Goal: Information Seeking & Learning: Compare options

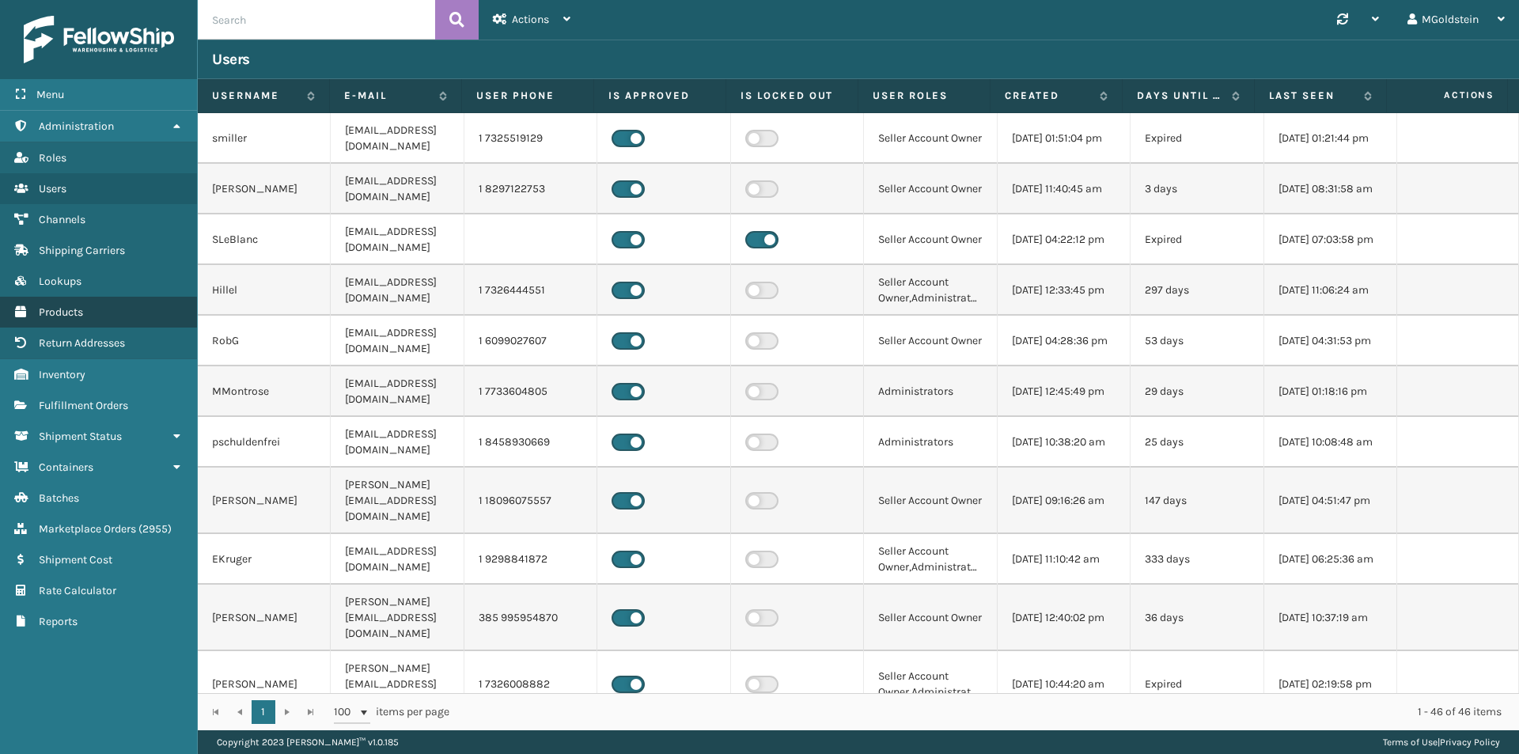
click at [52, 318] on span "Products" at bounding box center [61, 311] width 44 height 13
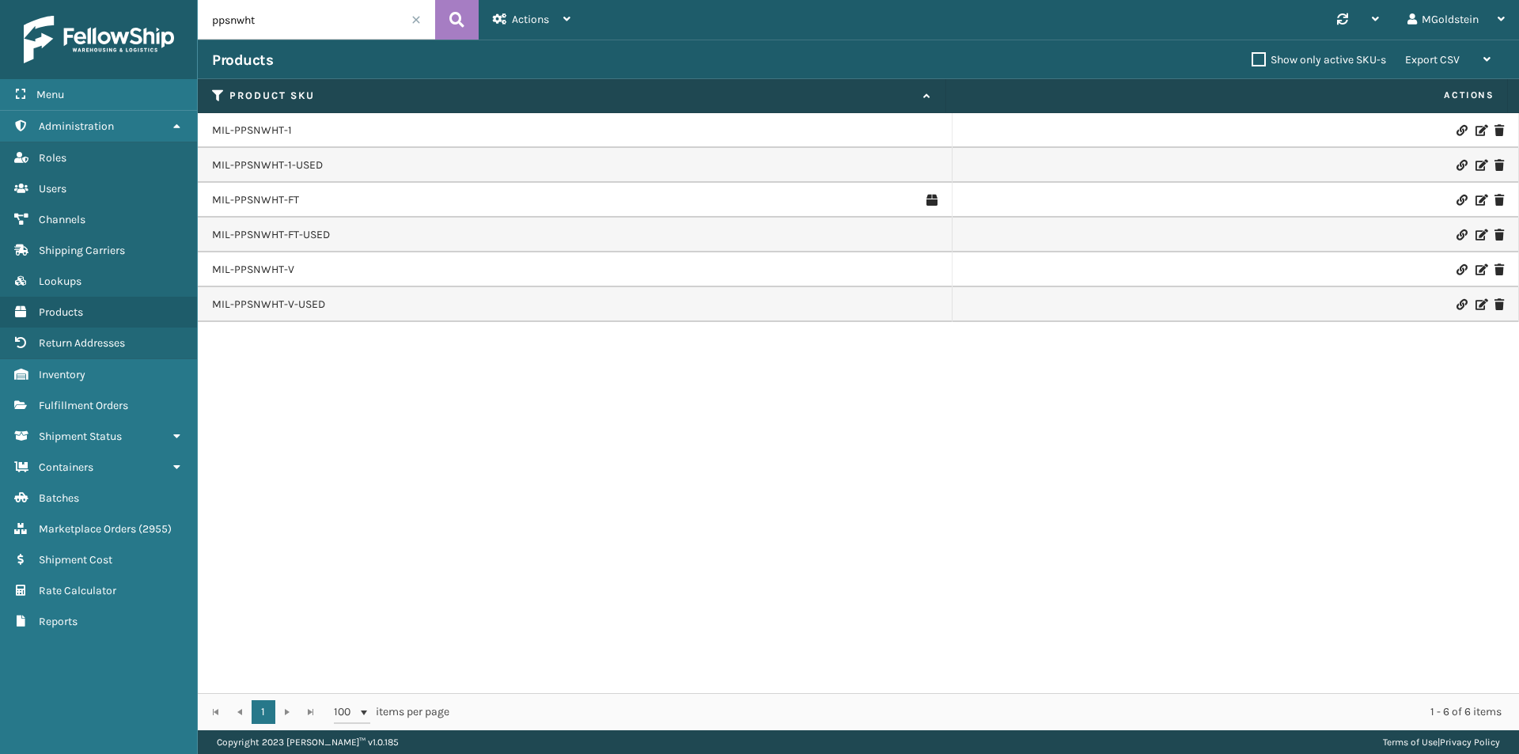
drag, startPoint x: 266, startPoint y: 20, endPoint x: 195, endPoint y: 21, distance: 71.2
click at [195, 0] on div "Menu Administration Roles Users Channels Shipping Carriers Lookups Products Ret…" at bounding box center [759, 0] width 1519 height 0
type input "cfb-dl"
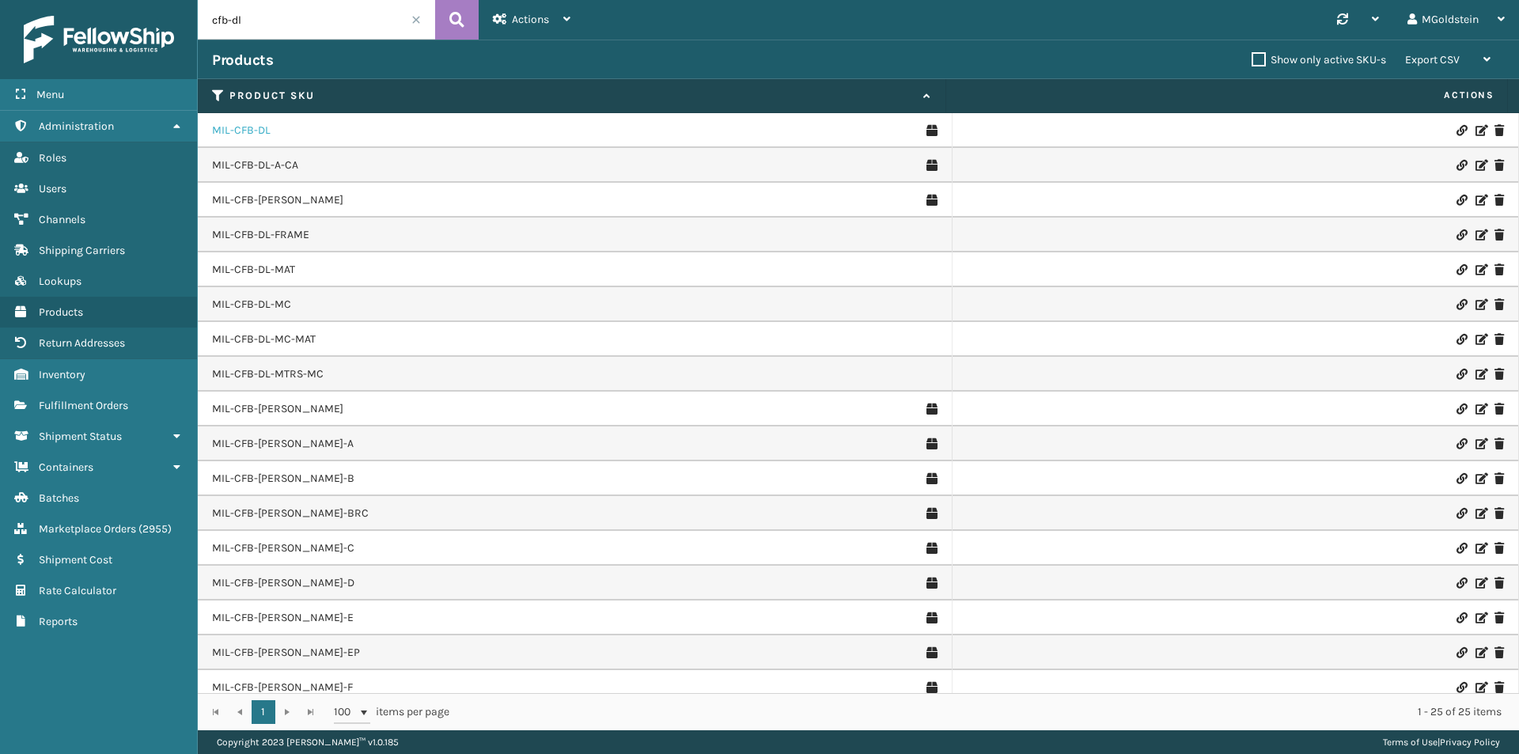
click at [256, 134] on link "MIL-CFB-DL" at bounding box center [241, 131] width 59 height 16
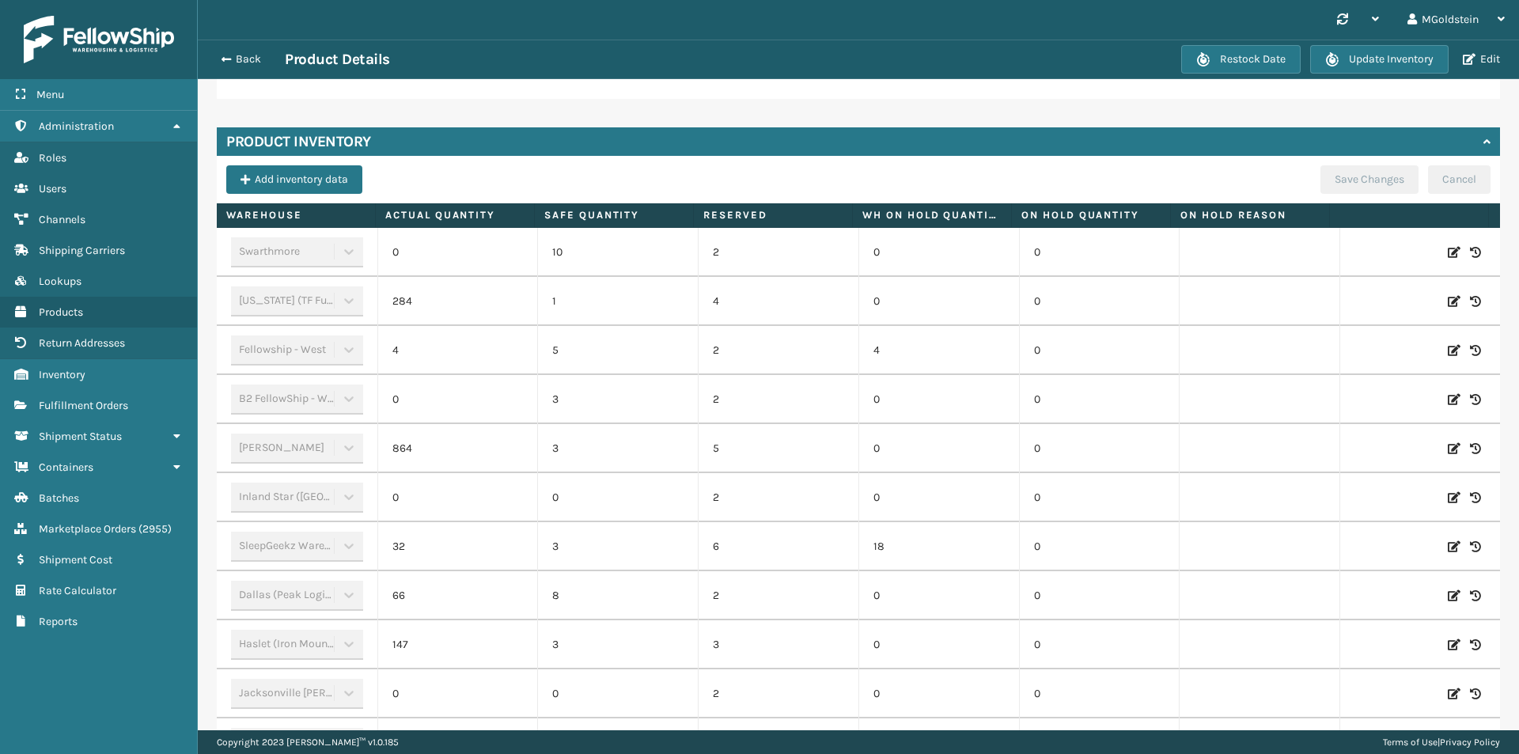
scroll to position [475, 0]
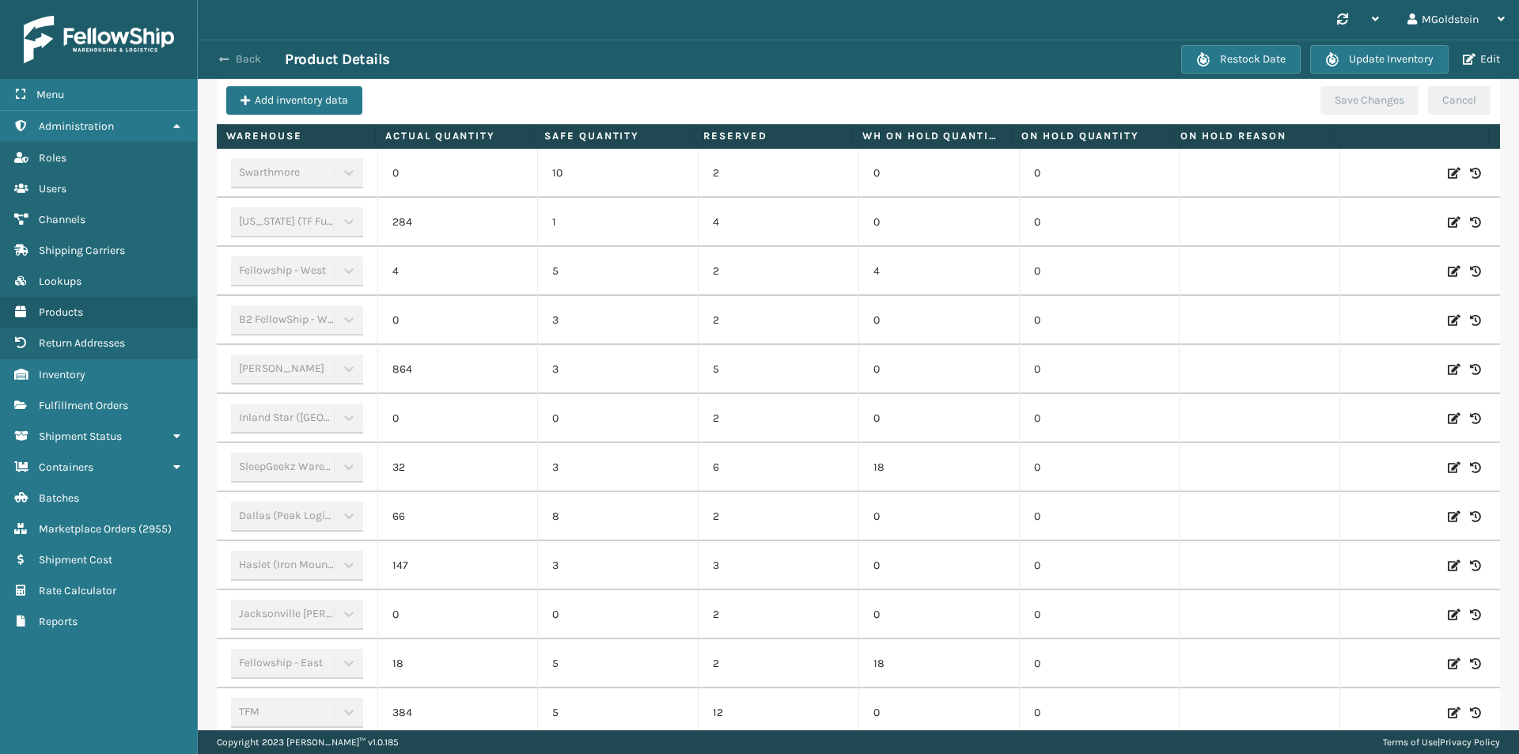
click at [246, 53] on button "Back" at bounding box center [248, 59] width 73 height 14
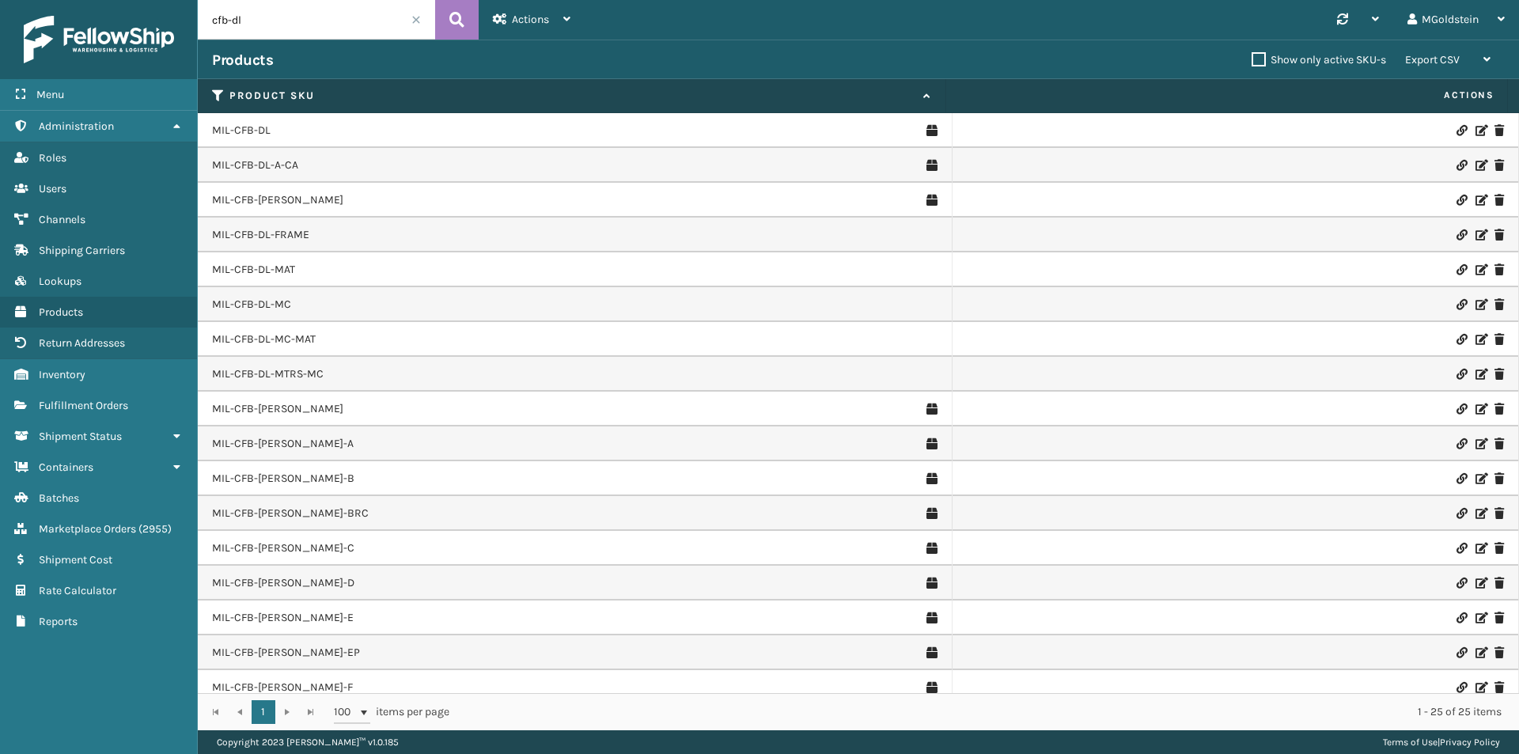
click at [276, 22] on input "cfb-dl" at bounding box center [316, 20] width 237 height 40
type input "cfb-nw"
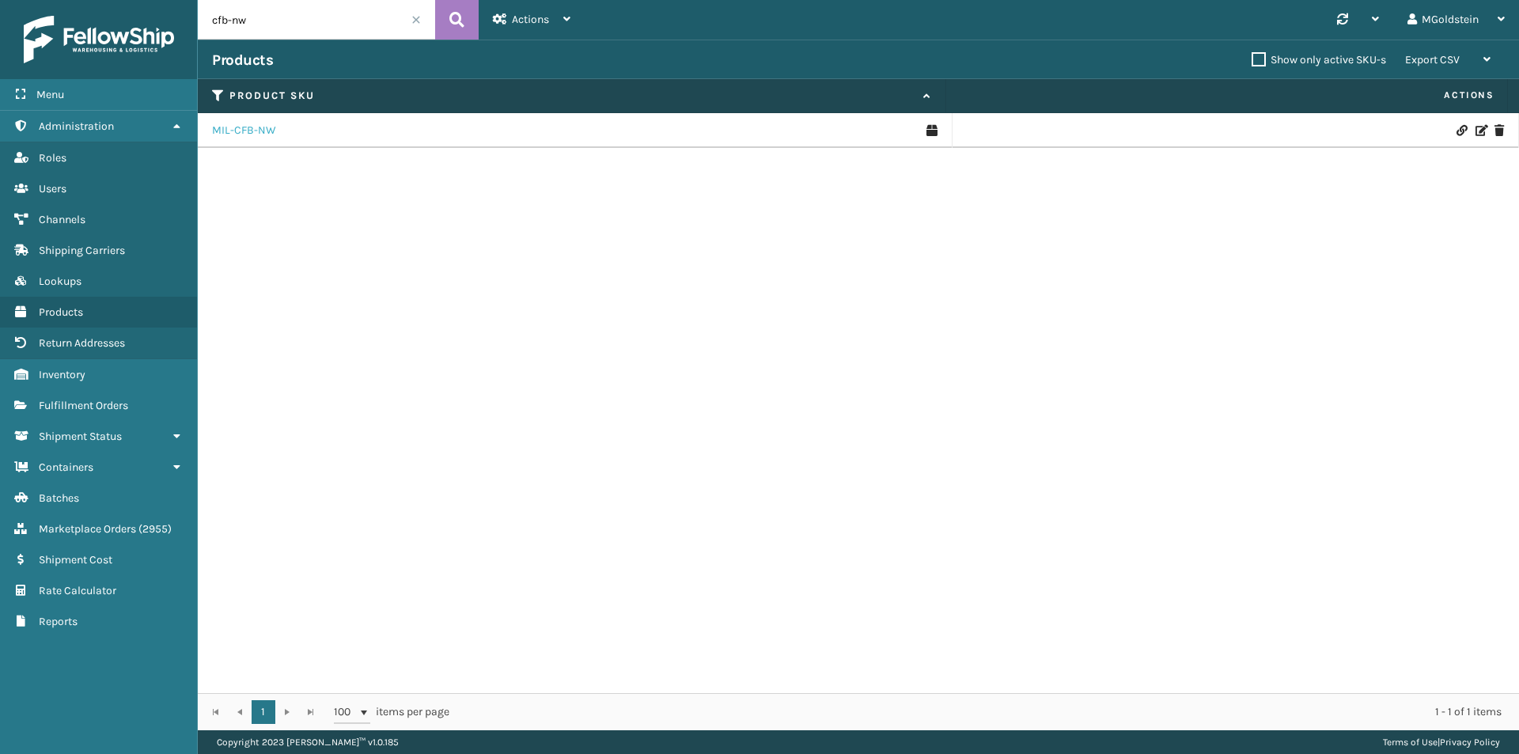
click at [257, 135] on link "MIL-CFB-NW" at bounding box center [244, 131] width 64 height 16
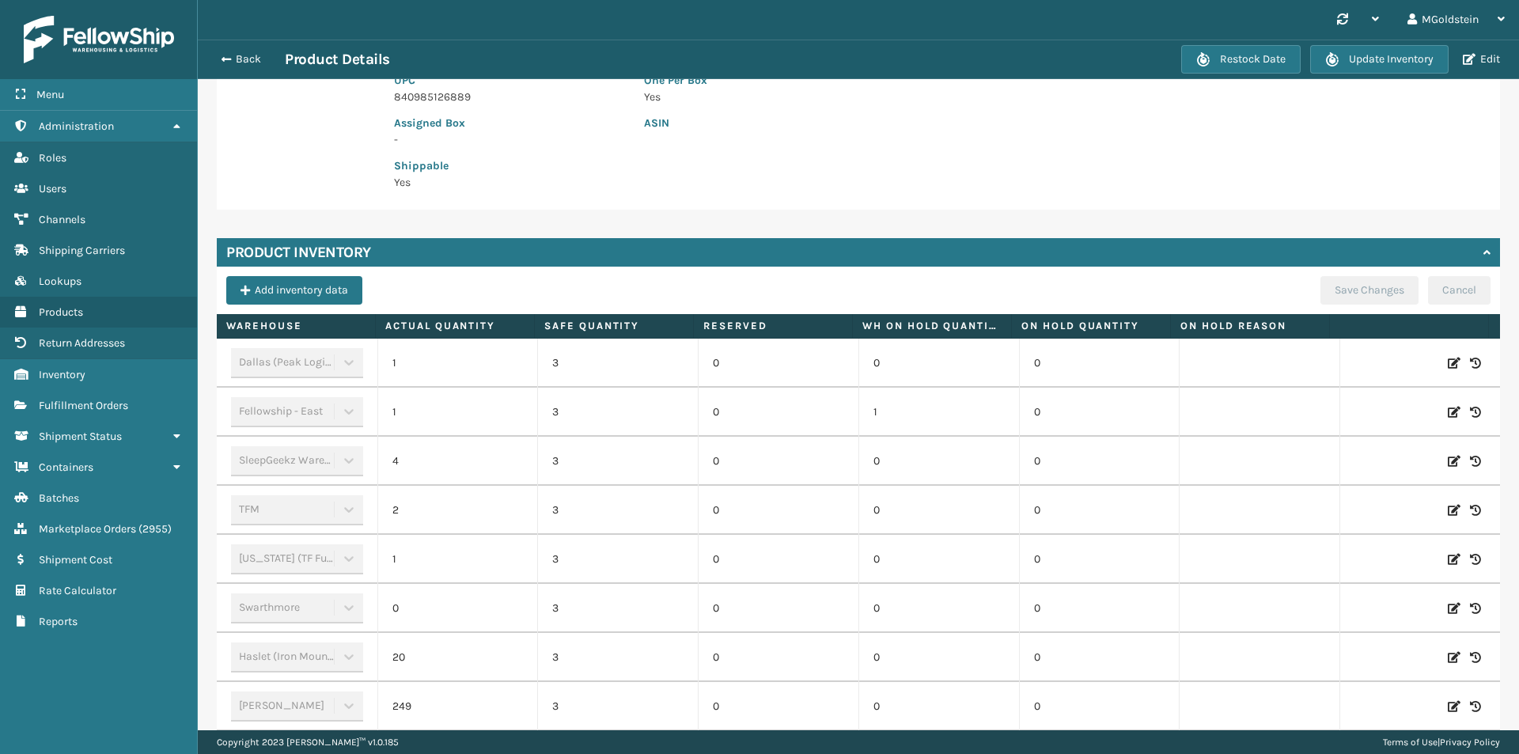
scroll to position [364, 0]
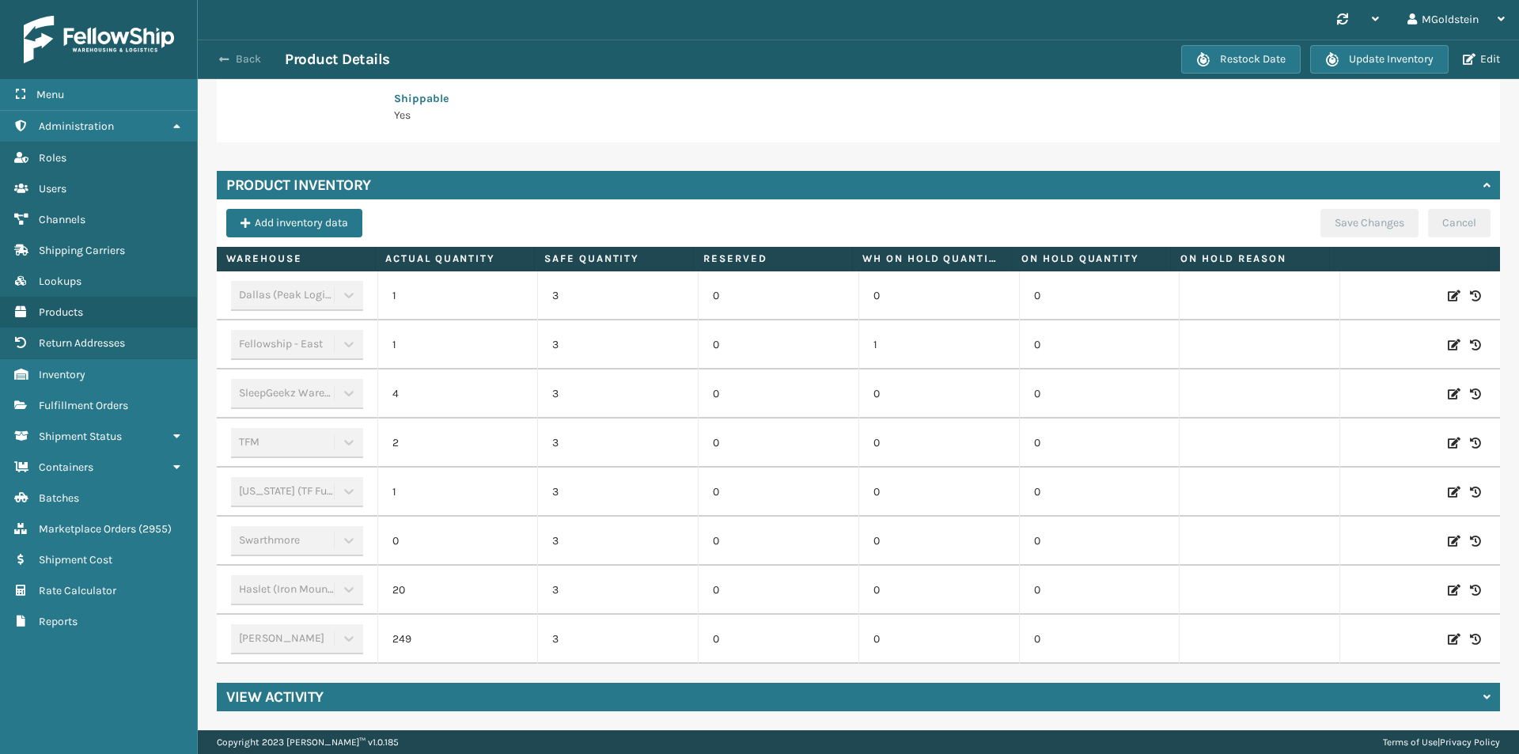
click at [255, 59] on button "Back" at bounding box center [248, 59] width 73 height 14
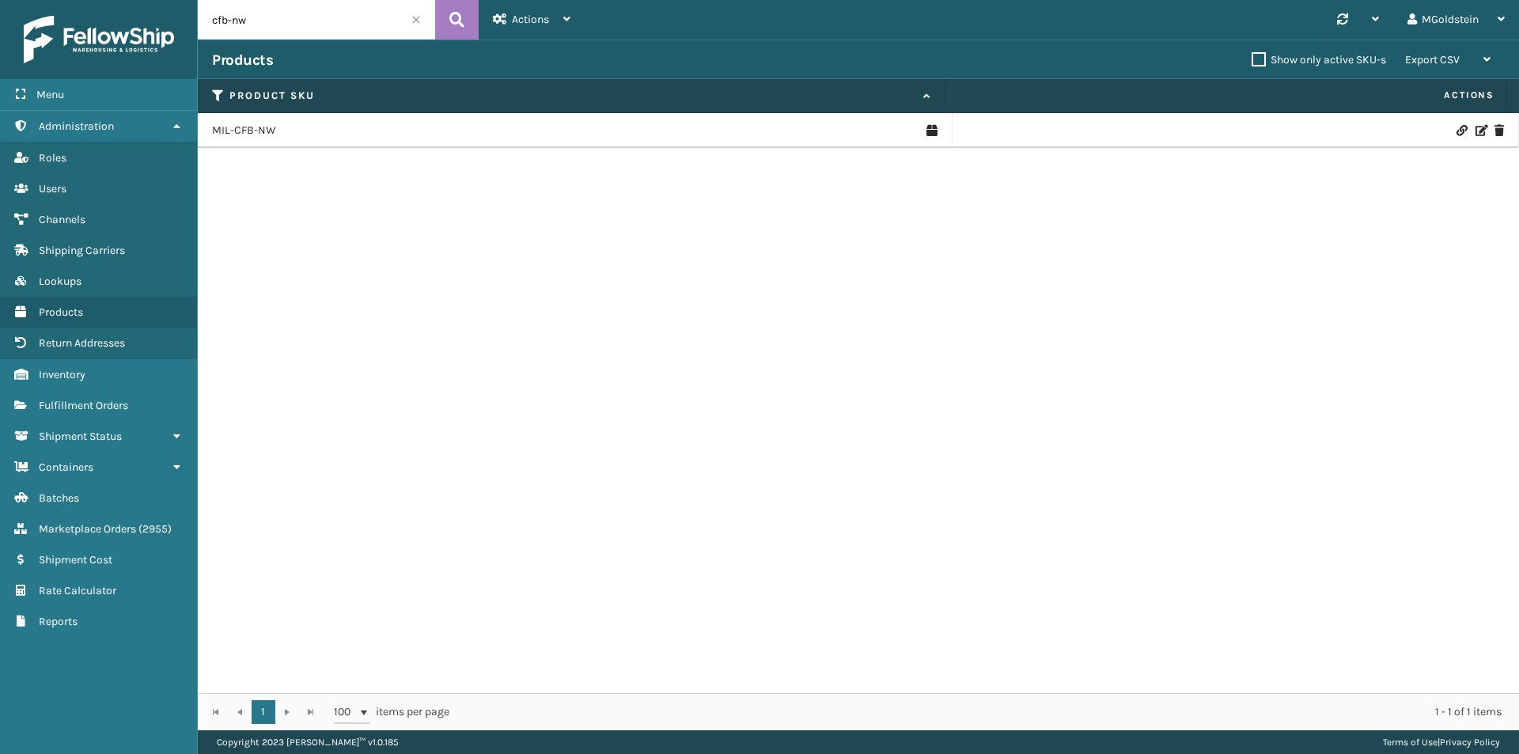
click at [305, 29] on input "cfb-nw" at bounding box center [316, 20] width 237 height 40
type input "cfb-s"
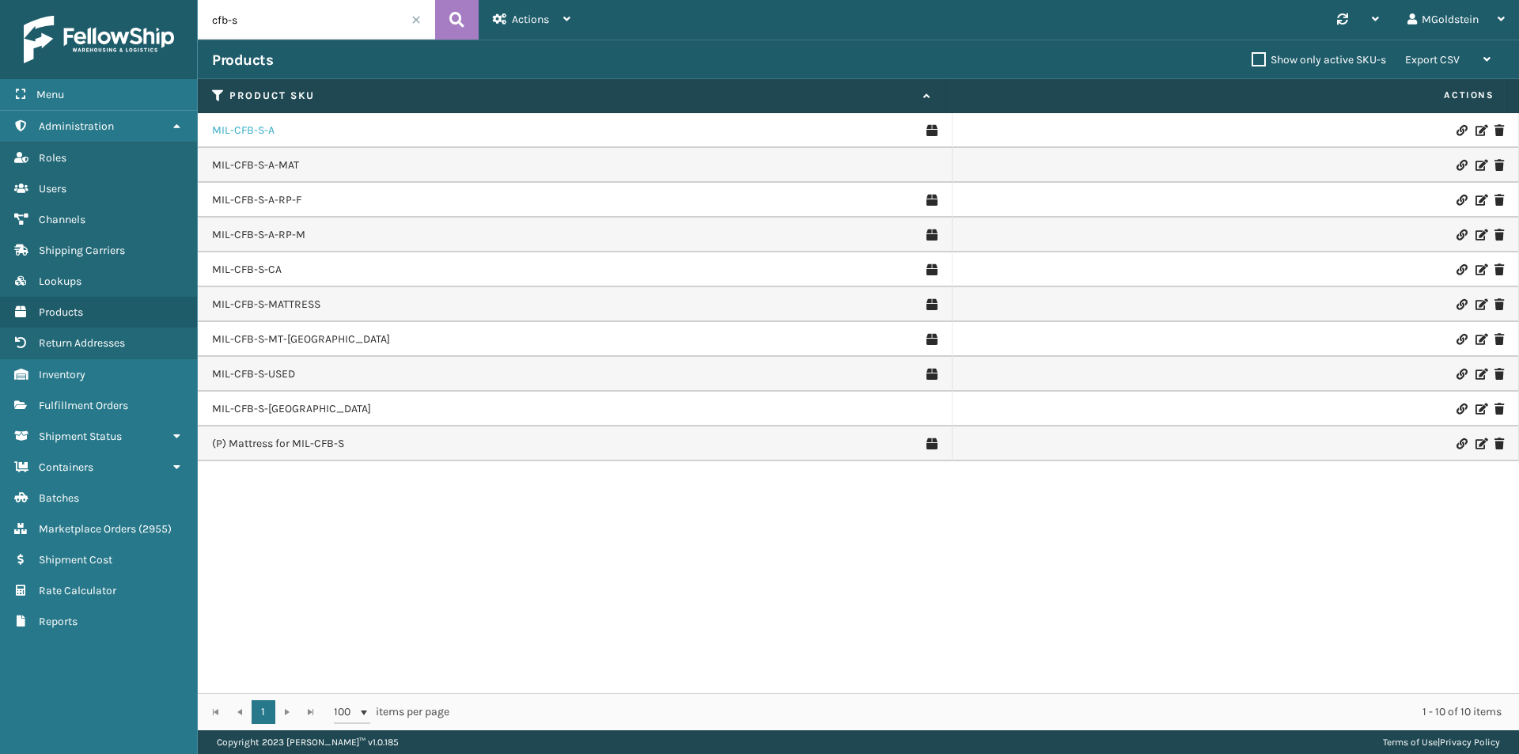
click at [263, 131] on link "MIL-CFB-S-A" at bounding box center [243, 131] width 63 height 16
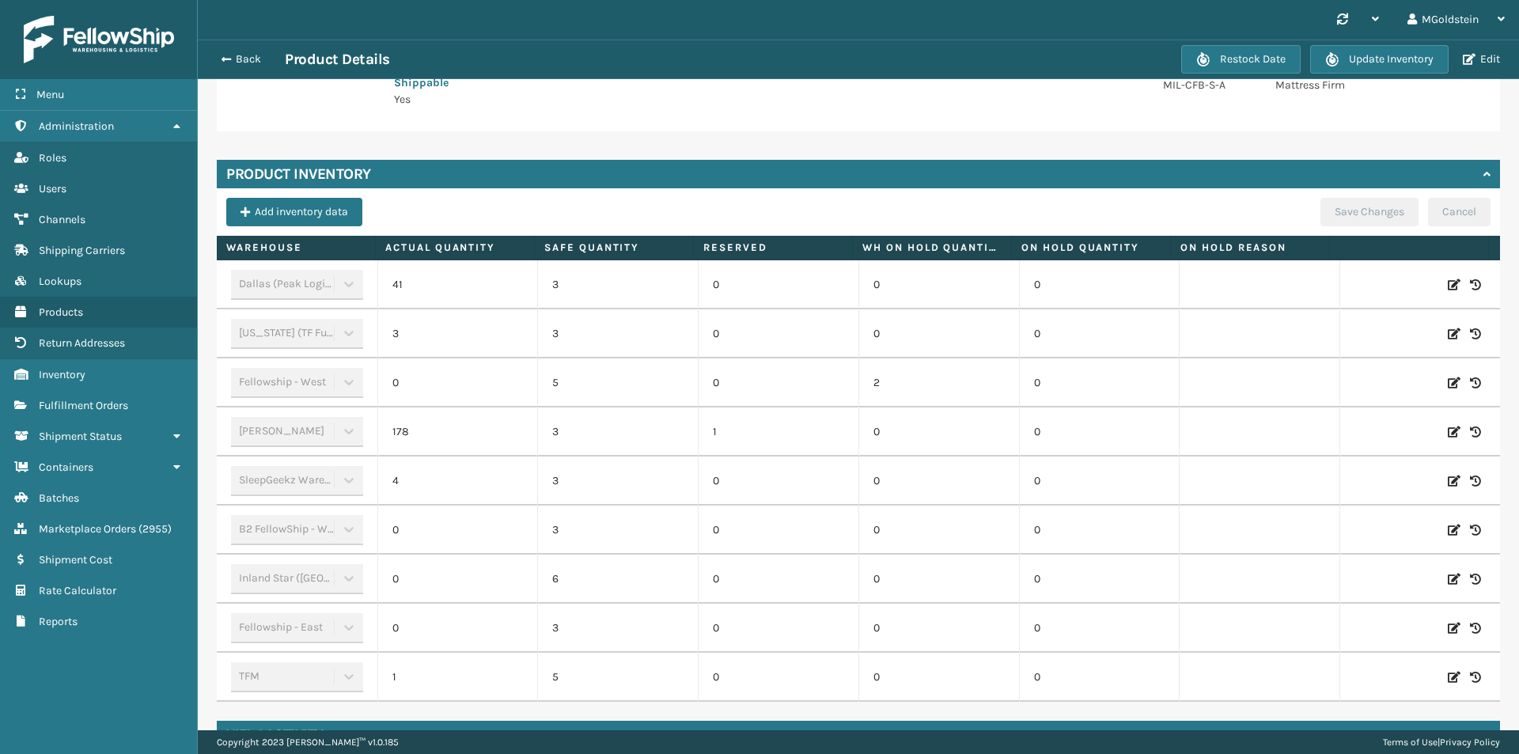
scroll to position [396, 0]
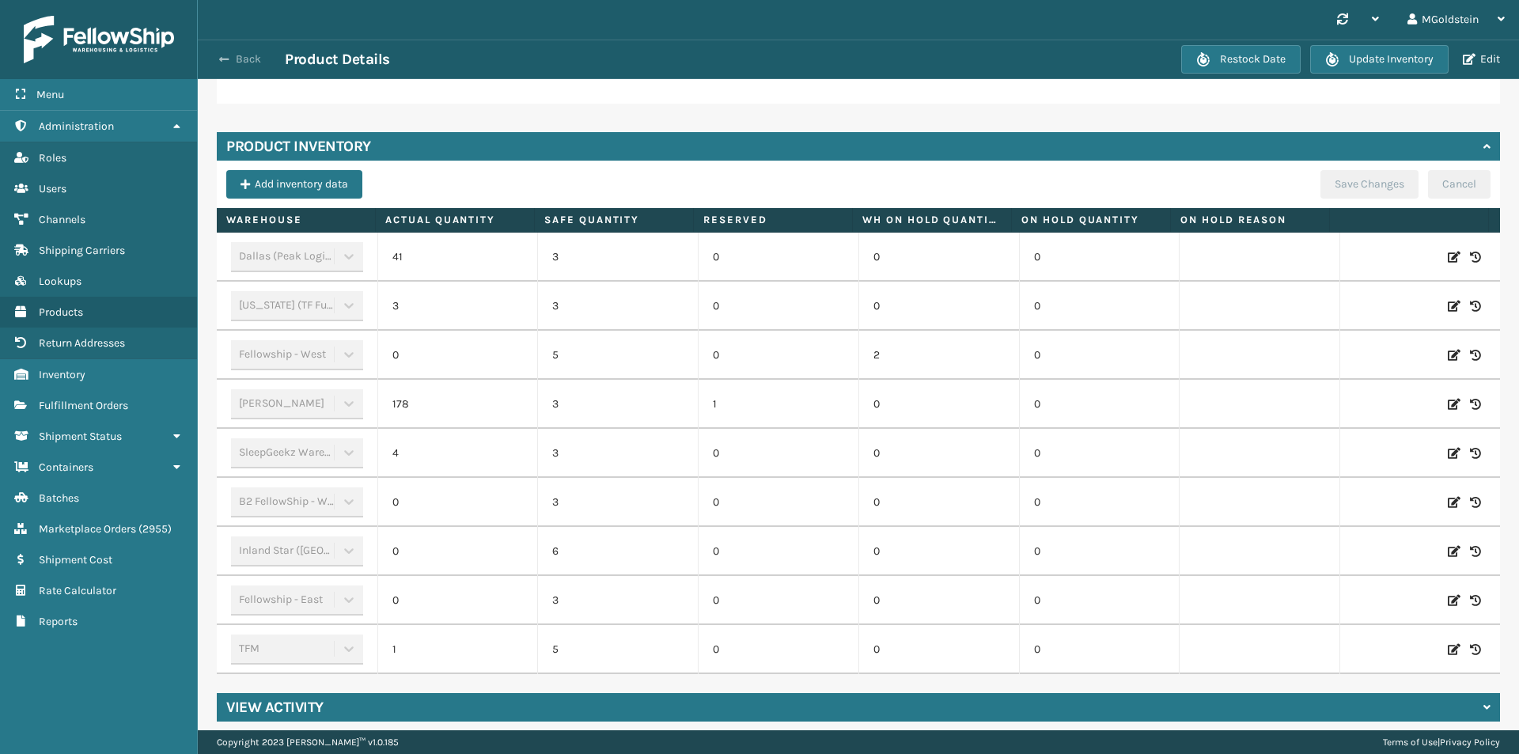
click at [247, 65] on button "Back" at bounding box center [248, 59] width 73 height 14
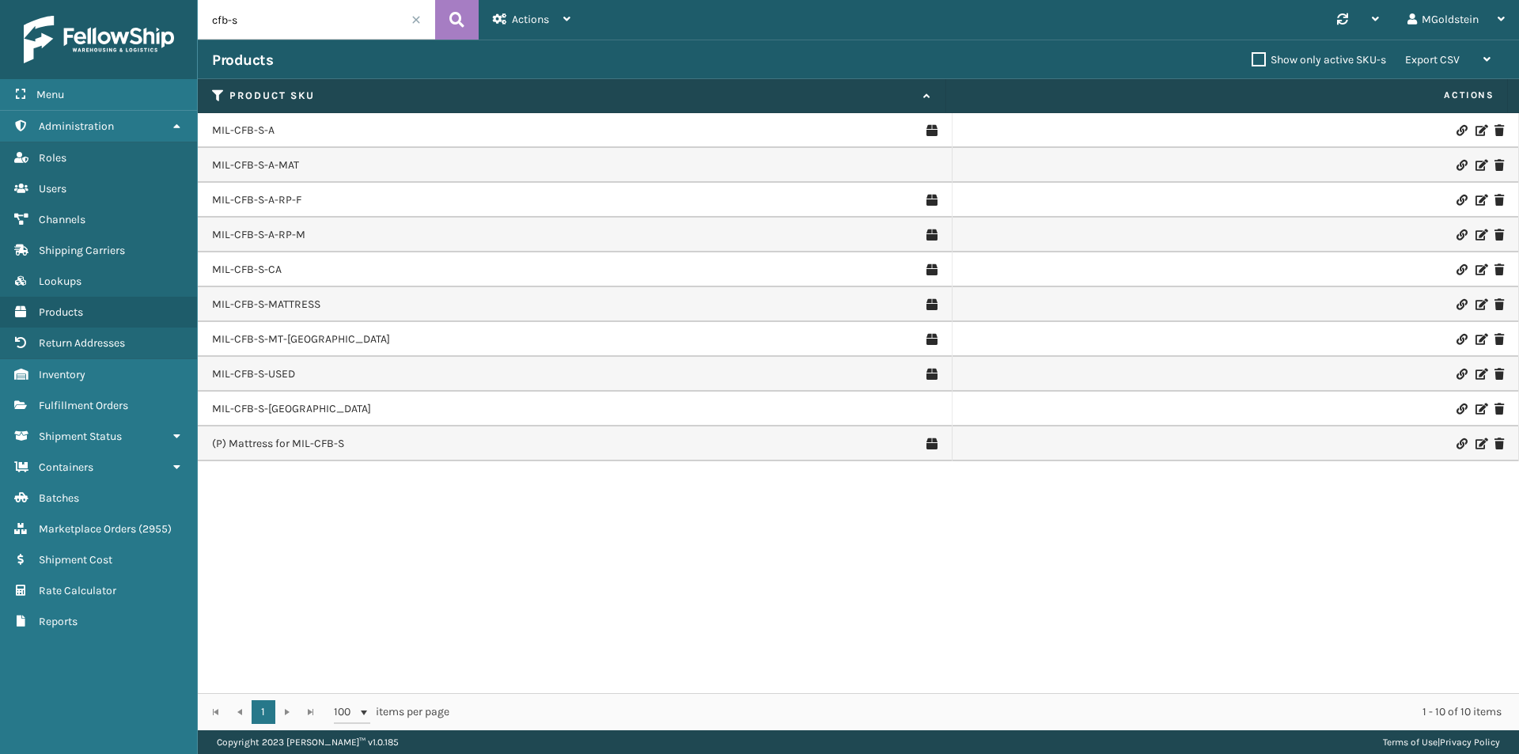
click at [275, 17] on input "cfb-s" at bounding box center [316, 20] width 237 height 40
type input "cfb-dl"
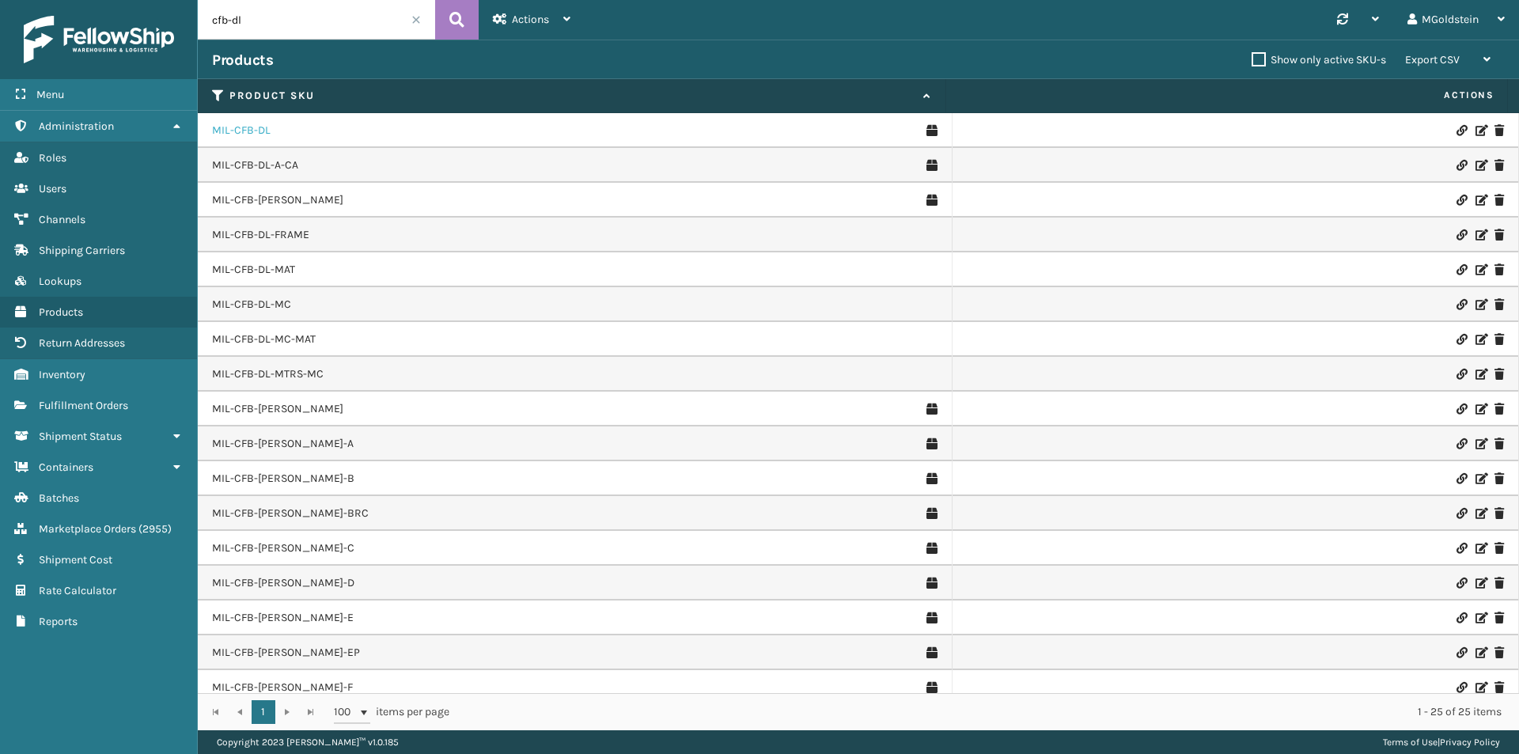
click at [260, 129] on link "MIL-CFB-DL" at bounding box center [241, 131] width 59 height 16
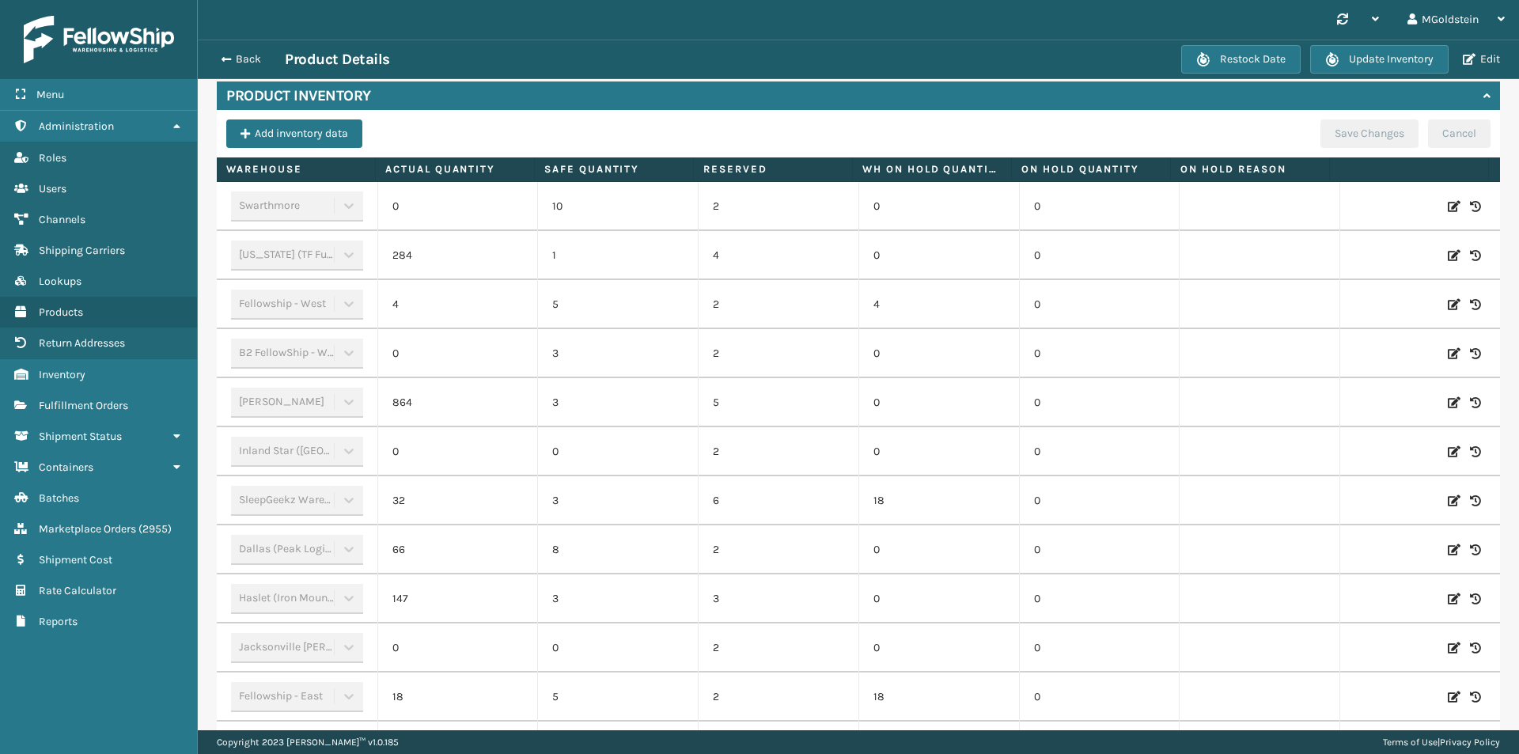
scroll to position [323, 0]
